Goal: Task Accomplishment & Management: Use online tool/utility

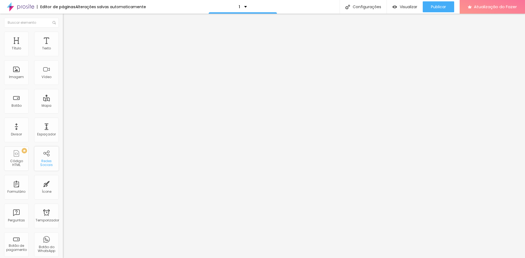
click at [43, 160] on font "Redes Sociais" at bounding box center [46, 163] width 13 height 8
click at [63, 113] on input "https://" at bounding box center [96, 109] width 66 height 5
paste input "<script src="[URL][DOMAIN_NAME]" data-bid="68d14b74692a7e002797ba80"></script>"
type input "https://<script src="[URL][DOMAIN_NAME]" data-bid="68d14b74692a7e002797ba80"></…"
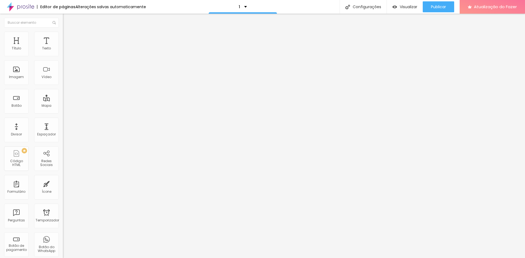
click at [63, 119] on div at bounding box center [94, 119] width 63 height 0
click at [63, 36] on li "Estilo" at bounding box center [94, 34] width 63 height 5
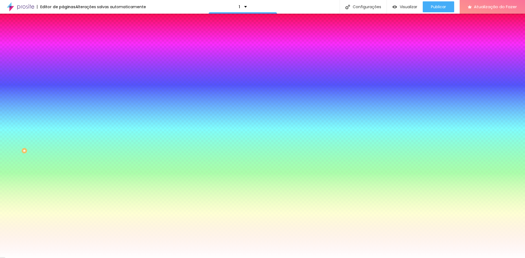
click at [63, 37] on li "Avançado" at bounding box center [94, 39] width 63 height 5
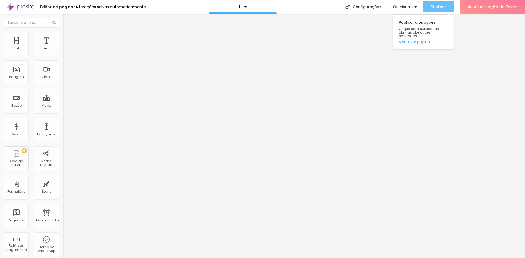
click at [437, 7] on font "Publicar" at bounding box center [438, 6] width 15 height 5
click at [66, 47] on font "Trocar imagem" at bounding box center [79, 44] width 27 height 5
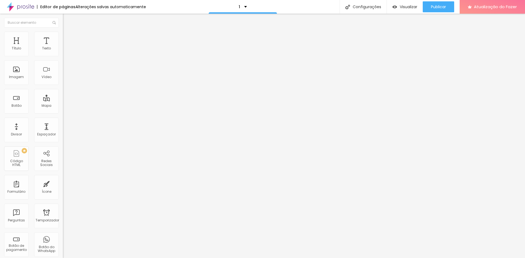
click at [66, 47] on font "Trocar imagem" at bounding box center [79, 44] width 27 height 5
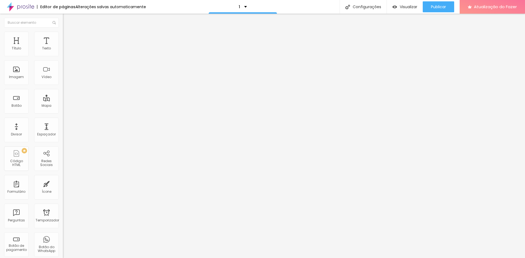
click at [63, 51] on input "Contato" at bounding box center [96, 48] width 66 height 5
drag, startPoint x: 27, startPoint y: 61, endPoint x: 0, endPoint y: 63, distance: 26.8
click at [63, 63] on div "Texto Contato Alinhamento Tamanho Grande Pequeno Normal Grande Link URL https:/…" at bounding box center [94, 84] width 63 height 83
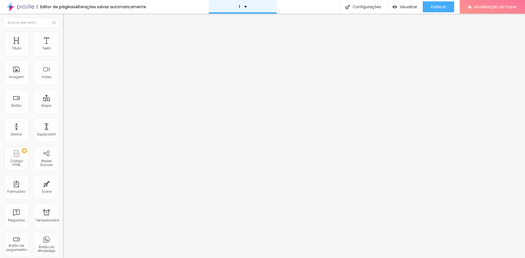
type input "Link pagamento - Pacote 1"
click at [63, 86] on span "Grande" at bounding box center [69, 83] width 13 height 5
click at [63, 93] on font "Normal" at bounding box center [69, 90] width 12 height 5
click at [68, 37] on font "Estilo" at bounding box center [72, 35] width 8 height 5
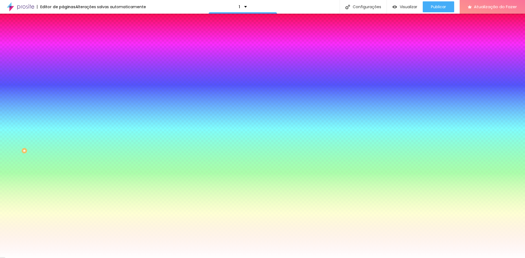
click at [63, 52] on div at bounding box center [94, 52] width 63 height 0
click at [49, 98] on div at bounding box center [262, 129] width 525 height 258
drag, startPoint x: 48, startPoint y: 98, endPoint x: 48, endPoint y: 67, distance: 30.9
click at [48, 67] on div at bounding box center [262, 129] width 525 height 258
click at [24, 96] on div at bounding box center [262, 129] width 525 height 258
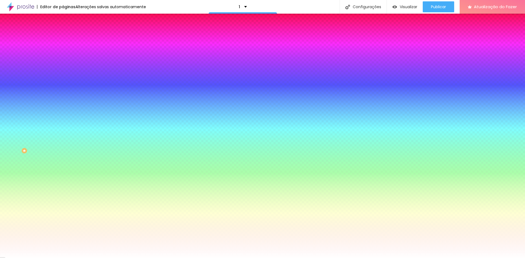
drag, startPoint x: 26, startPoint y: 95, endPoint x: 40, endPoint y: 106, distance: 17.3
click at [63, 108] on div "Cor de fundo Voltar ao padrão #000000 Tipografia Voltar ao padrão Borda Voltar …" at bounding box center [94, 132] width 63 height 179
click at [63, 52] on div at bounding box center [94, 52] width 63 height 0
click at [48, 98] on div at bounding box center [262, 129] width 525 height 258
type input "#AF7E01"
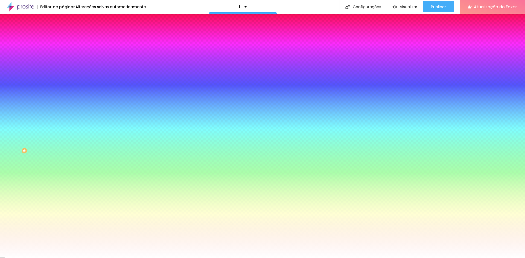
drag, startPoint x: 33, startPoint y: 89, endPoint x: 44, endPoint y: 75, distance: 18.1
click at [44, 75] on div at bounding box center [262, 129] width 525 height 258
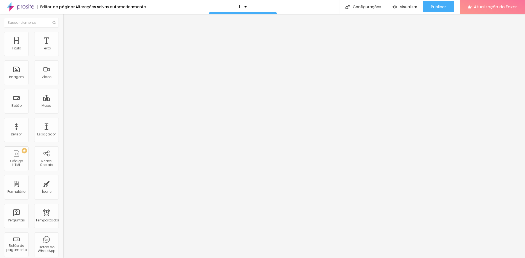
click at [68, 38] on font "Estilo" at bounding box center [72, 35] width 8 height 5
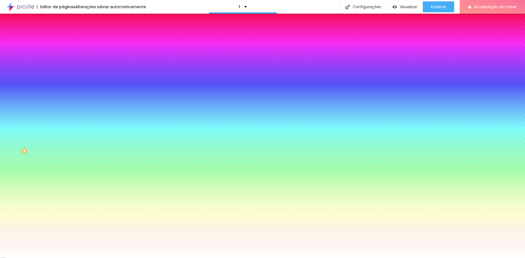
click at [63, 52] on div at bounding box center [94, 52] width 63 height 0
click at [48, 97] on div at bounding box center [262, 129] width 525 height 258
click at [48, 98] on div at bounding box center [262, 129] width 525 height 258
type input "#DD9606"
drag, startPoint x: 37, startPoint y: 83, endPoint x: 43, endPoint y: 67, distance: 17.2
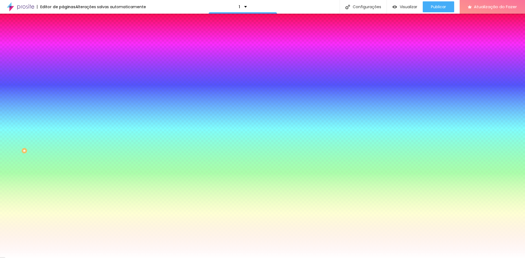
click at [43, 67] on div at bounding box center [262, 129] width 525 height 258
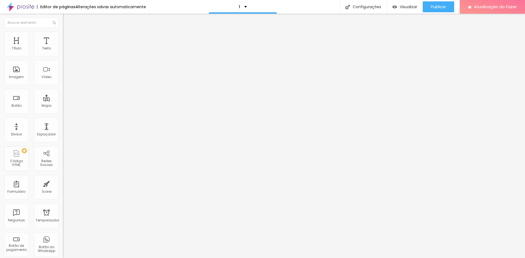
click at [63, 35] on ul "Conteúdo Estilo Avançado" at bounding box center [94, 34] width 63 height 16
click at [63, 36] on li "Estilo" at bounding box center [94, 34] width 63 height 5
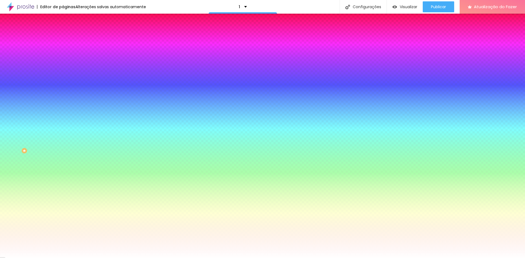
click at [63, 57] on input "#AE7D02" at bounding box center [96, 54] width 66 height 5
click at [63, 56] on input "#AE7D02" at bounding box center [96, 54] width 66 height 5
type input "#DD9606"
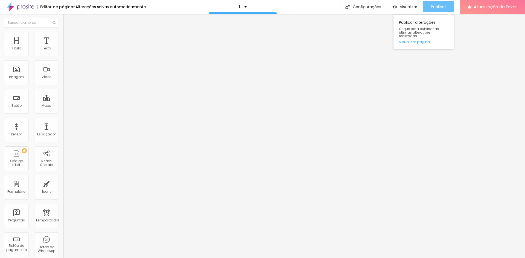
click at [434, 8] on font "Publicar" at bounding box center [438, 6] width 15 height 5
click at [63, 36] on li "Estilo" at bounding box center [94, 34] width 63 height 5
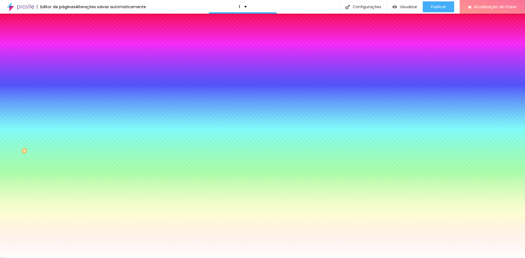
click at [68, 39] on font "Avançado" at bounding box center [77, 41] width 18 height 5
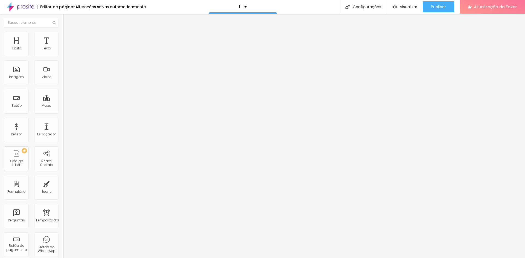
click at [68, 32] on font "Conteúdo" at bounding box center [76, 30] width 17 height 5
click at [438, 8] on font "Publicar" at bounding box center [438, 6] width 15 height 5
click at [408, 8] on font "Visualizar" at bounding box center [403, 6] width 17 height 5
click at [63, 113] on input "https://<script src="[URL][DOMAIN_NAME]" data-bid="68d14b74692a7e002797ba80"></…" at bounding box center [96, 109] width 66 height 5
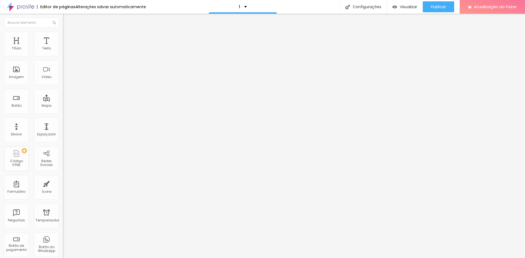
paste input "text"
type input "<script src="[URL][DOMAIN_NAME]" data-bid="68d14b74692a7e002797ba80"></script>"
click at [438, 7] on font "Publicar" at bounding box center [438, 6] width 15 height 5
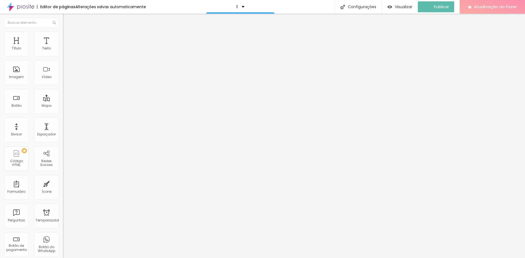
click at [486, 5] on font "Atualização do Fazer" at bounding box center [494, 7] width 43 height 6
click at [21, 49] on div "Título" at bounding box center [16, 44] width 25 height 25
click at [36, 49] on div "Texto" at bounding box center [46, 44] width 25 height 25
click at [17, 108] on div "Botão" at bounding box center [16, 101] width 25 height 25
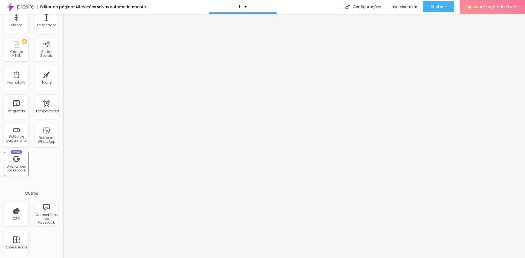
scroll to position [111, 0]
click at [21, 136] on font "Botão de pagamento" at bounding box center [16, 137] width 20 height 8
click at [22, 136] on font "Botão de pagamento" at bounding box center [16, 137] width 20 height 8
click at [49, 137] on font "Botão do WhatsApp" at bounding box center [46, 138] width 17 height 8
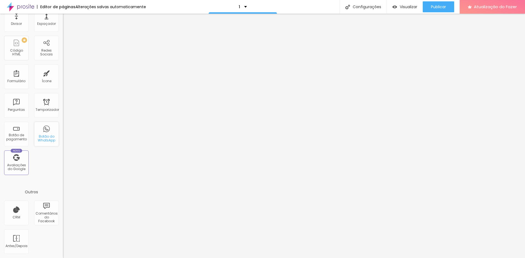
click at [45, 138] on font "Botão do WhatsApp" at bounding box center [46, 138] width 17 height 8
click at [443, 3] on div "Publicar" at bounding box center [438, 6] width 15 height 11
click at [407, 8] on font "Visualizar" at bounding box center [407, 6] width 17 height 5
click at [445, 8] on font "Publicar" at bounding box center [438, 6] width 15 height 5
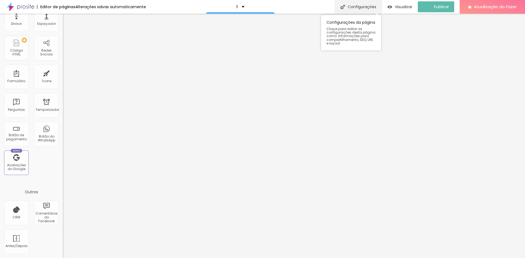
click at [371, 8] on font "Configurações" at bounding box center [362, 6] width 28 height 5
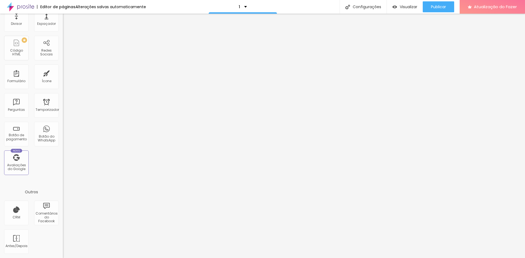
click at [15, 218] on font "CRM" at bounding box center [17, 217] width 8 height 5
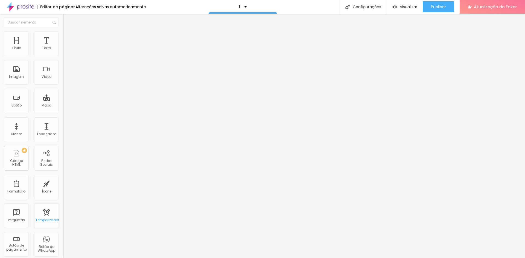
scroll to position [0, 0]
click at [407, 10] on div "Visualizar" at bounding box center [404, 6] width 25 height 11
click at [17, 104] on font "Botão" at bounding box center [16, 105] width 10 height 5
click at [68, 37] on font "Avançado" at bounding box center [77, 35] width 18 height 5
click at [63, 46] on input "text" at bounding box center [96, 42] width 66 height 5
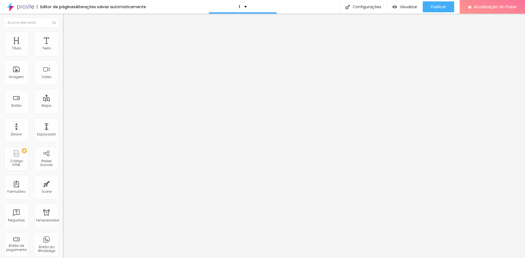
type input "Link Pacote 1 - Estrela Guia"
click at [68, 32] on font "Conteúdo" at bounding box center [76, 30] width 17 height 5
click at [67, 19] on img "button" at bounding box center [69, 20] width 4 height 4
click at [42, 50] on font "Texto" at bounding box center [46, 48] width 9 height 5
click at [63, 36] on li "Avançado" at bounding box center [94, 34] width 63 height 5
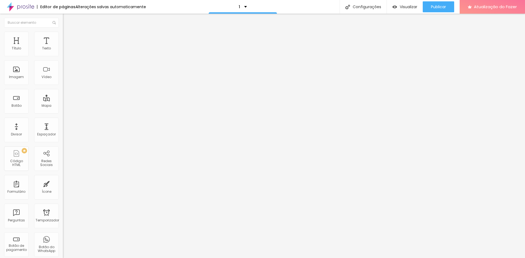
type input "12"
type input "20"
type input "21"
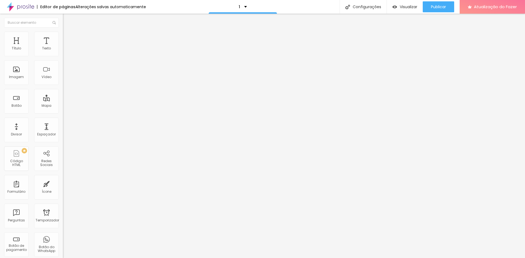
type input "21"
type input "22"
type input "19"
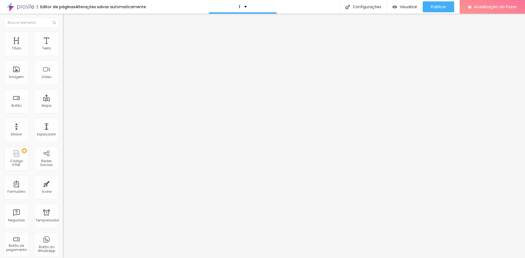
type input "0"
drag, startPoint x: 16, startPoint y: 64, endPoint x: 9, endPoint y: 65, distance: 7.1
type input "0"
click at [63, 178] on input "range" at bounding box center [80, 180] width 35 height 4
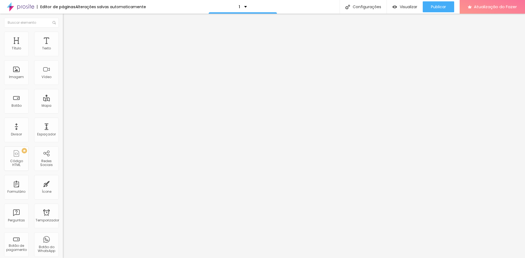
type input "32"
type input "39"
type input "40"
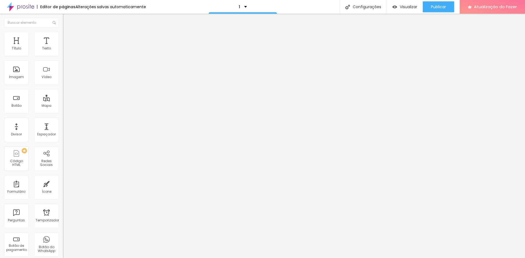
type input "40"
type input "39"
type input "35"
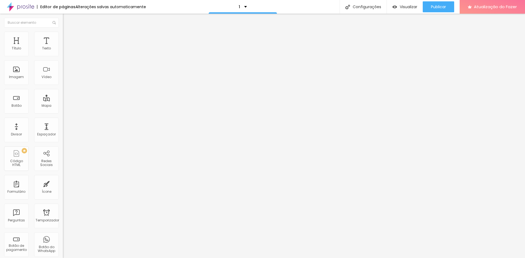
type input "14"
type input "13"
type input "9"
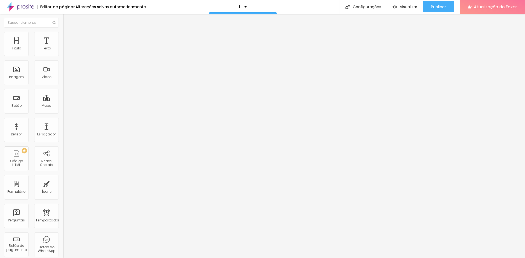
type input "9"
type input "7"
drag, startPoint x: 26, startPoint y: 57, endPoint x: 15, endPoint y: 58, distance: 10.7
type input "7"
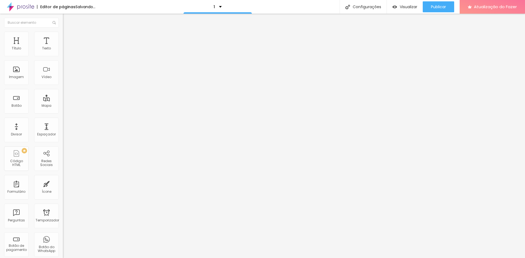
click at [63, 101] on input "range" at bounding box center [80, 103] width 35 height 4
click at [63, 229] on div at bounding box center [94, 229] width 63 height 0
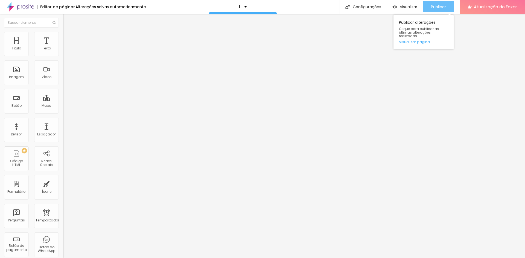
click at [440, 7] on font "Publicar" at bounding box center [438, 6] width 15 height 5
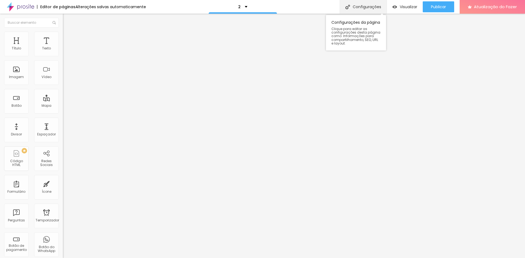
click at [361, 11] on div "Configurações" at bounding box center [362, 7] width 47 height 14
click at [15, 162] on font "Código HTML" at bounding box center [16, 163] width 13 height 8
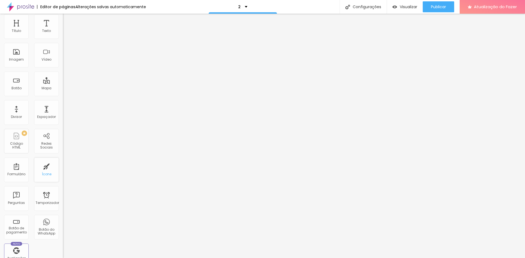
scroll to position [27, 0]
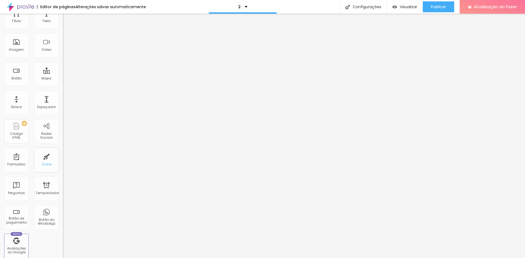
click at [45, 161] on div "Ícone" at bounding box center [46, 160] width 25 height 25
click at [68, 37] on span "Avançado" at bounding box center [77, 35] width 18 height 5
click at [65, 236] on font "Insira seu código aqui" at bounding box center [84, 238] width 38 height 5
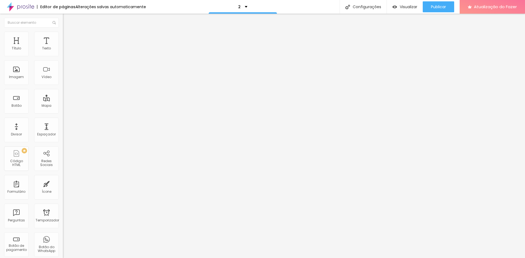
click at [63, 191] on div "Editar nulo Conteúdo Avançado 20 Espaço de cima 20 Espaço de baixo Visível nos …" at bounding box center [94, 136] width 63 height 245
click at [435, 7] on font "Publicar" at bounding box center [438, 6] width 15 height 5
click at [405, 7] on font "Visualizar" at bounding box center [403, 6] width 17 height 5
click at [23, 7] on img at bounding box center [20, 7] width 27 height 14
click at [63, 35] on li "Avançado" at bounding box center [94, 34] width 63 height 5
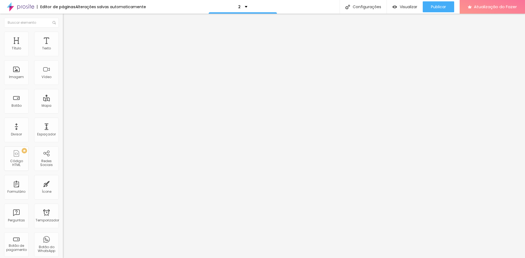
click at [63, 32] on li "Conteúdo" at bounding box center [94, 28] width 63 height 5
click at [67, 19] on img "button" at bounding box center [69, 20] width 4 height 4
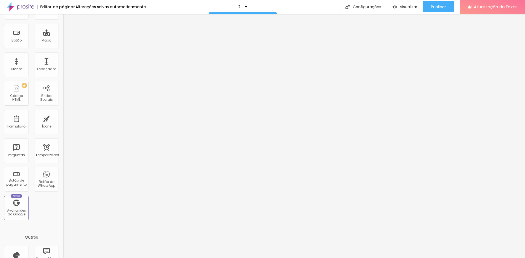
scroll to position [56, 0]
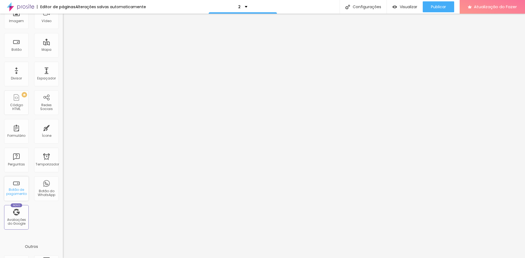
click at [17, 192] on font "Botão de pagamento" at bounding box center [16, 191] width 20 height 8
click at [42, 167] on div "Temporizador" at bounding box center [46, 160] width 25 height 25
click at [22, 195] on font "Botão de pagamento" at bounding box center [16, 191] width 20 height 8
click at [409, 8] on font "Visualizar" at bounding box center [407, 6] width 17 height 5
click at [16, 192] on font "Botão de pagamento" at bounding box center [16, 191] width 20 height 8
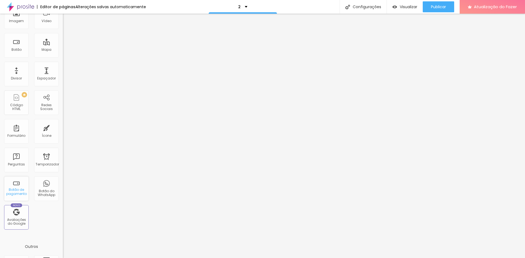
scroll to position [0, 0]
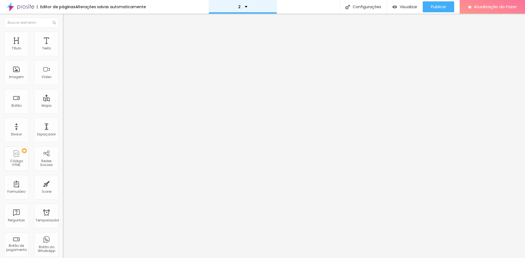
click at [243, 9] on div "2" at bounding box center [242, 7] width 68 height 14
click at [67, 22] on img "button" at bounding box center [69, 20] width 4 height 4
